Goal: Navigation & Orientation: Find specific page/section

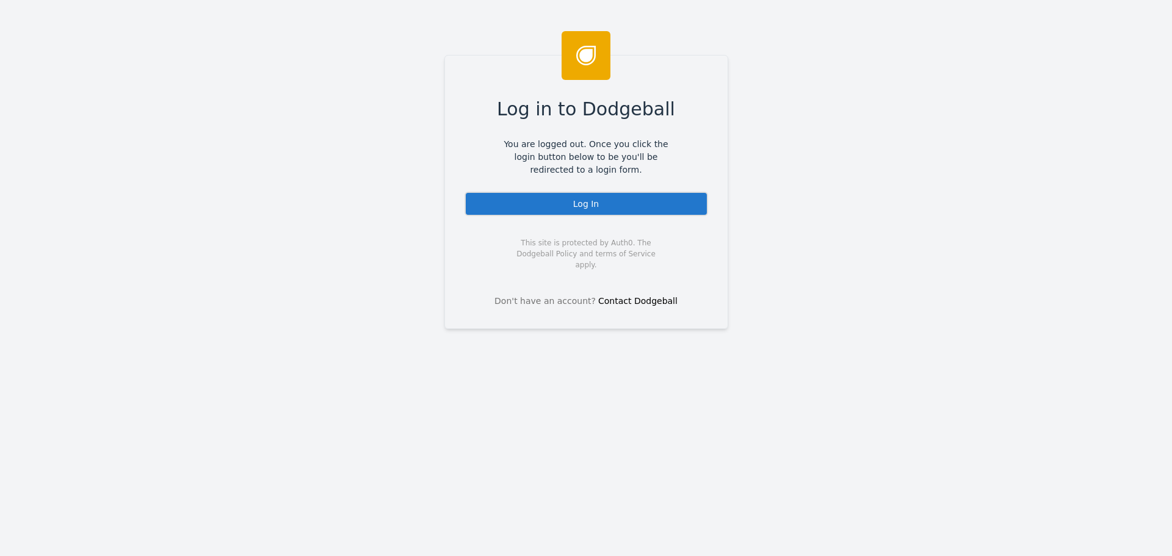
click at [592, 208] on div "Log In" at bounding box center [587, 204] width 244 height 24
